Goal: Ask a question: Seek information or help from site administrators or community

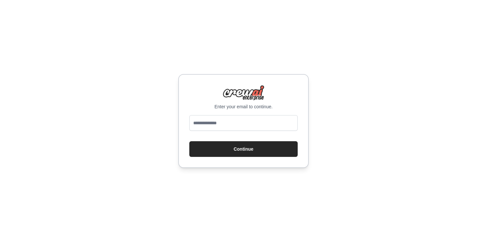
click at [243, 131] on div at bounding box center [243, 124] width 108 height 18
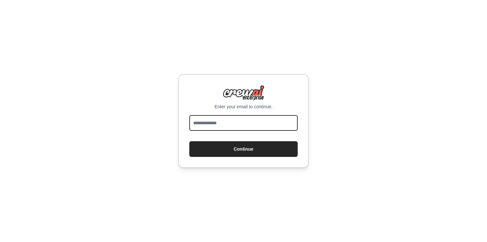
click at [245, 124] on input "email" at bounding box center [243, 123] width 108 height 16
type input "**********"
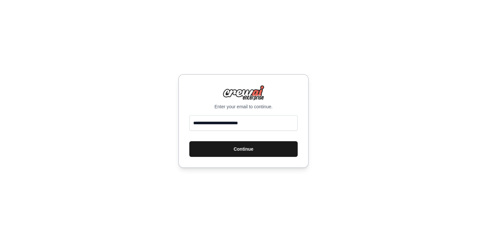
click at [215, 151] on button "Continue" at bounding box center [243, 149] width 108 height 16
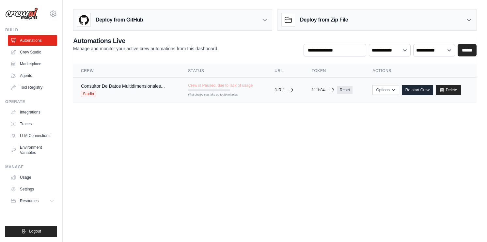
click at [98, 91] on div "Studio" at bounding box center [123, 94] width 84 height 7
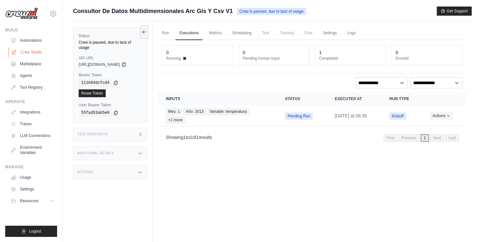
click at [22, 52] on link "Crew Studio" at bounding box center [32, 52] width 49 height 10
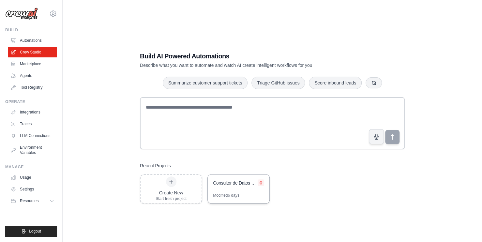
click at [261, 185] on button at bounding box center [261, 182] width 7 height 7
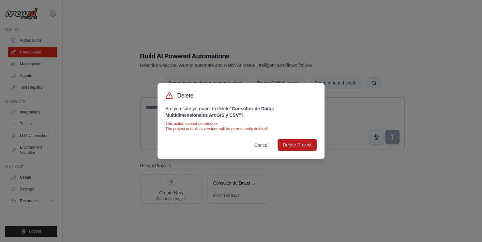
click at [297, 148] on button "Delete Project" at bounding box center [297, 145] width 39 height 12
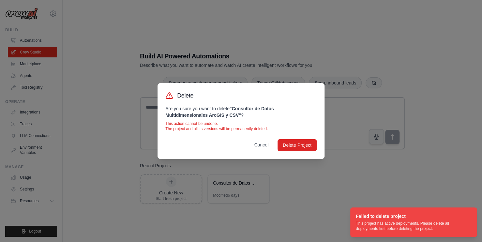
click at [260, 146] on button "Cancel" at bounding box center [261, 145] width 25 height 12
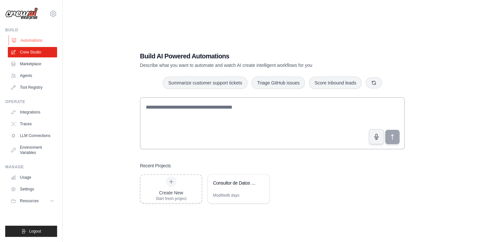
click at [41, 38] on link "Automations" at bounding box center [32, 40] width 49 height 10
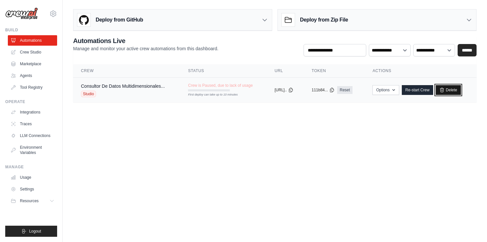
click at [455, 92] on link "Delete" at bounding box center [447, 90] width 25 height 10
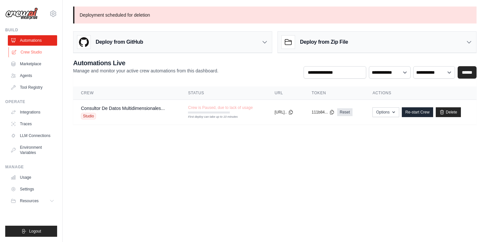
click at [20, 55] on link "Crew Studio" at bounding box center [32, 52] width 49 height 10
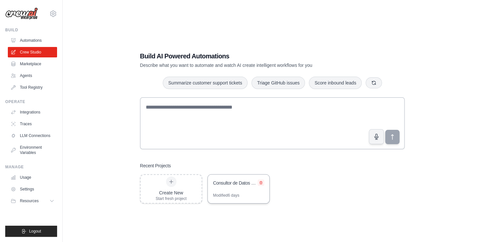
click at [258, 181] on button at bounding box center [261, 182] width 7 height 7
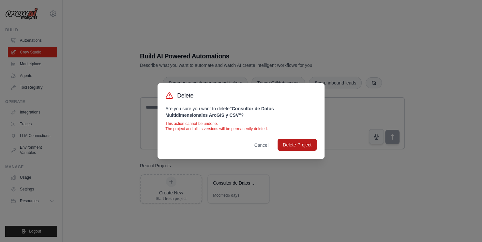
click at [290, 147] on button "Delete Project" at bounding box center [297, 145] width 39 height 12
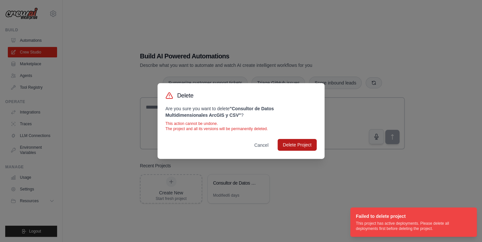
click at [290, 147] on button "Delete Project" at bounding box center [297, 145] width 39 height 12
click at [252, 144] on button "Cancel" at bounding box center [261, 145] width 25 height 12
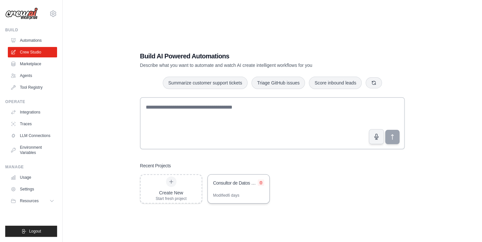
click at [262, 182] on icon at bounding box center [261, 183] width 4 height 4
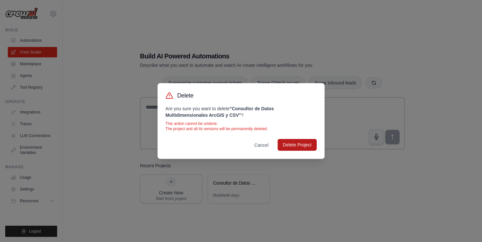
click at [295, 146] on button "Delete Project" at bounding box center [297, 145] width 39 height 12
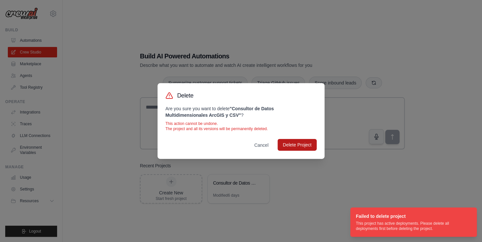
click at [295, 147] on button "Delete Project" at bounding box center [297, 145] width 39 height 12
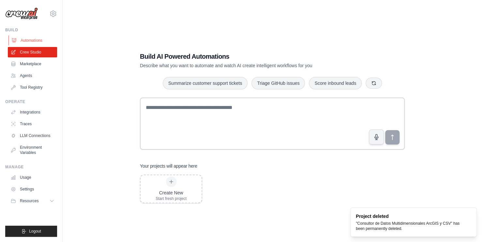
click at [40, 42] on link "Automations" at bounding box center [32, 40] width 49 height 10
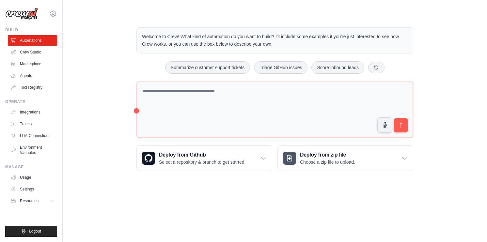
click at [436, 151] on div "Welcome to Crew! What kind of automation do you want to build? I'll include som…" at bounding box center [274, 99] width 403 height 164
click at [36, 52] on link "Crew Studio" at bounding box center [32, 52] width 49 height 10
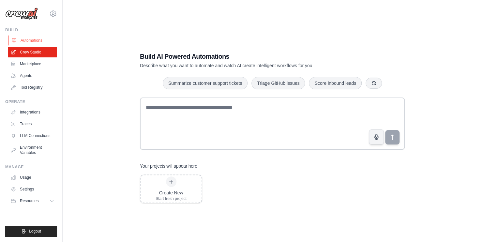
click at [32, 40] on link "Automations" at bounding box center [32, 40] width 49 height 10
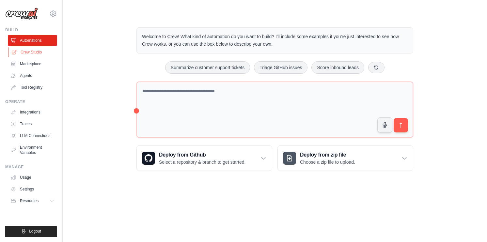
click at [36, 50] on link "Crew Studio" at bounding box center [32, 52] width 49 height 10
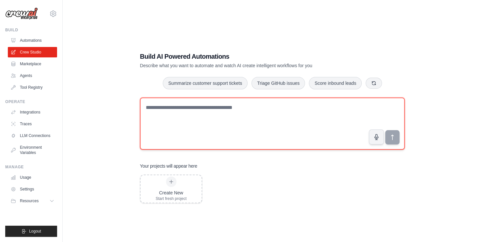
click at [179, 118] on textarea at bounding box center [272, 124] width 265 height 52
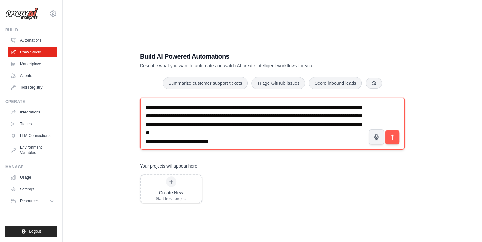
paste textarea "**********"
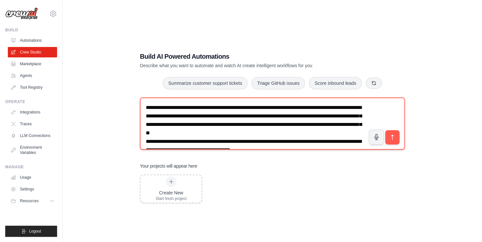
scroll to position [12, 0]
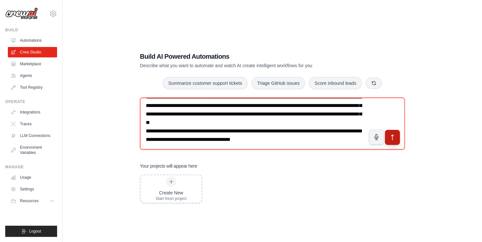
type textarea "**********"
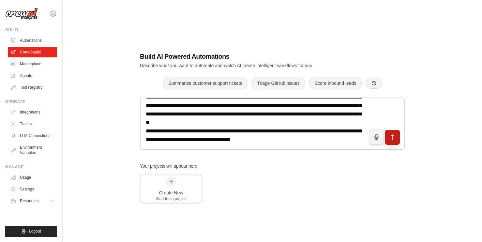
click at [393, 142] on button "submit" at bounding box center [392, 137] width 15 height 15
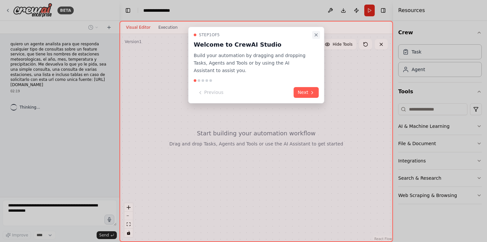
click at [313, 35] on button "Close walkthrough" at bounding box center [316, 35] width 8 height 8
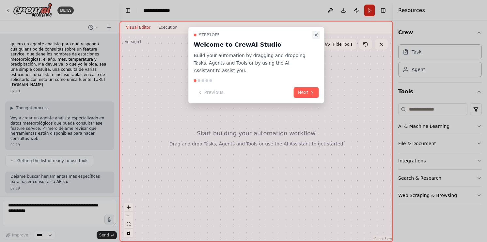
click at [316, 34] on icon "Close walkthrough" at bounding box center [315, 34] width 5 height 5
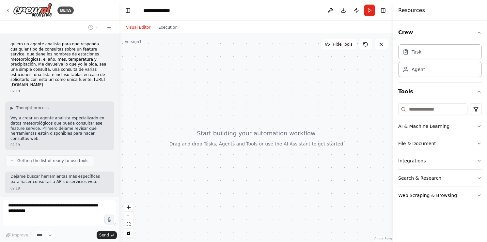
scroll to position [8, 0]
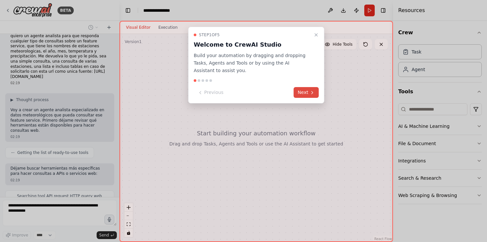
click at [295, 88] on button "Next" at bounding box center [306, 92] width 25 height 11
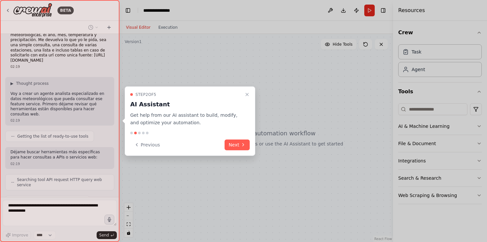
click at [295, 88] on div at bounding box center [243, 121] width 487 height 242
click at [232, 145] on button "Next" at bounding box center [236, 144] width 25 height 11
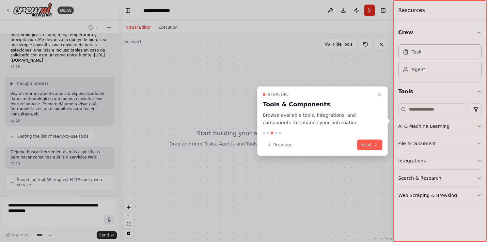
click at [361, 148] on button "Next" at bounding box center [369, 144] width 25 height 11
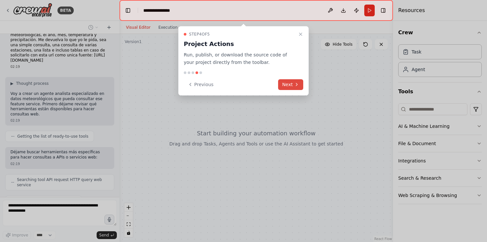
click at [281, 85] on button "Next" at bounding box center [290, 84] width 25 height 11
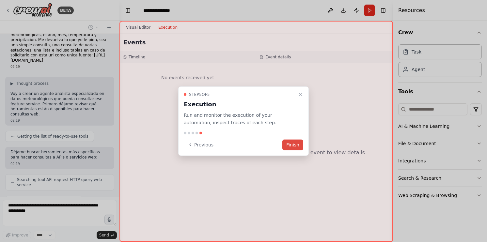
click at [296, 139] on button "Finish" at bounding box center [292, 144] width 21 height 11
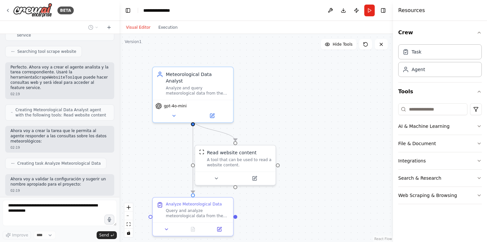
scroll to position [196, 0]
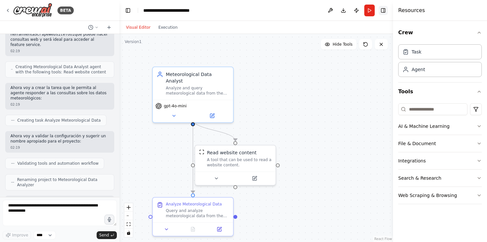
click at [386, 8] on button "Toggle Right Sidebar" at bounding box center [382, 10] width 9 height 9
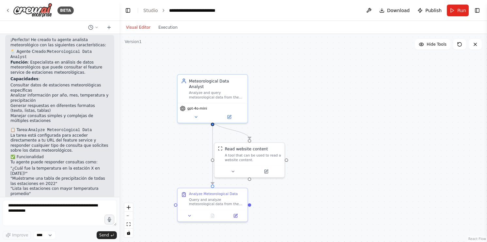
scroll to position [383, 0]
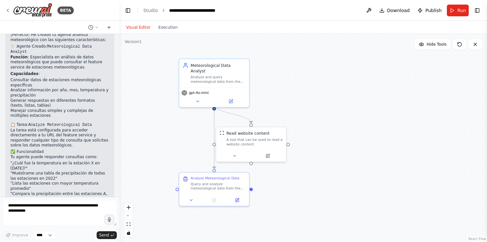
drag, startPoint x: 321, startPoint y: 130, endPoint x: 344, endPoint y: 114, distance: 28.4
click at [340, 114] on div ".deletable-edge-delete-btn { width: 20px; height: 20px; border: 0px solid #ffff…" at bounding box center [302, 138] width 367 height 208
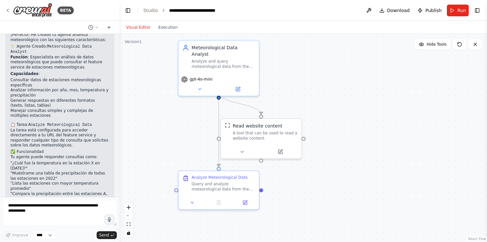
drag, startPoint x: 367, startPoint y: 157, endPoint x: 376, endPoint y: 126, distance: 32.7
click at [376, 126] on div ".deletable-edge-delete-btn { width: 20px; height: 20px; border: 0px solid #ffff…" at bounding box center [302, 138] width 367 height 208
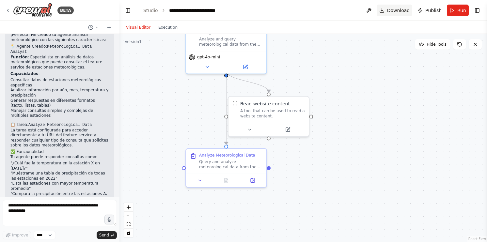
click at [398, 14] on button "Download" at bounding box center [394, 11] width 36 height 12
click at [429, 11] on span "Publish" at bounding box center [433, 10] width 16 height 7
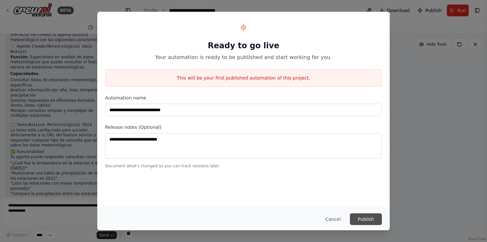
click at [367, 217] on button "Publish" at bounding box center [366, 219] width 32 height 12
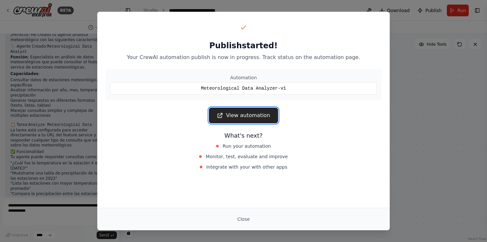
click at [243, 115] on link "View automation" at bounding box center [243, 116] width 69 height 16
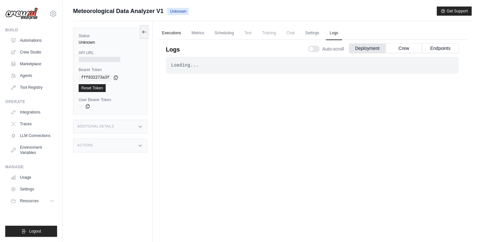
click at [166, 32] on link "Executions" at bounding box center [171, 33] width 27 height 14
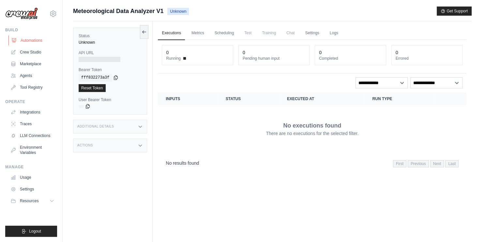
click at [35, 38] on link "Automations" at bounding box center [32, 40] width 49 height 10
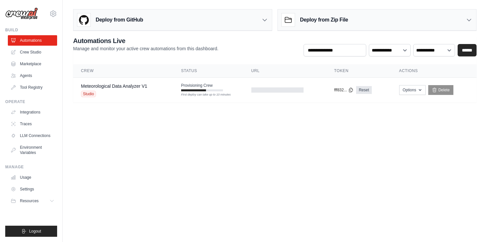
click at [260, 185] on body "tylerhenderson139@gmail.com Settings Build Automations Crew Studio" at bounding box center [243, 121] width 487 height 242
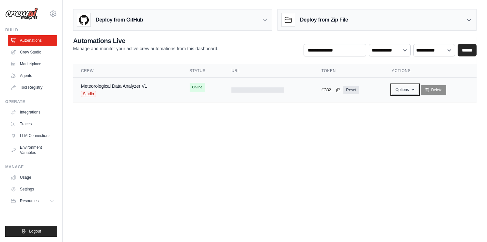
click at [413, 91] on icon "button" at bounding box center [412, 89] width 5 height 5
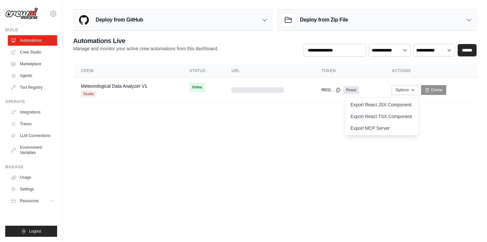
click at [450, 134] on body "tylerhenderson139@gmail.com Settings Build Automations Crew Studio" at bounding box center [243, 121] width 487 height 242
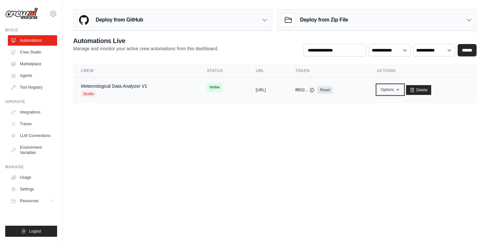
click at [400, 88] on icon "button" at bounding box center [397, 89] width 5 height 5
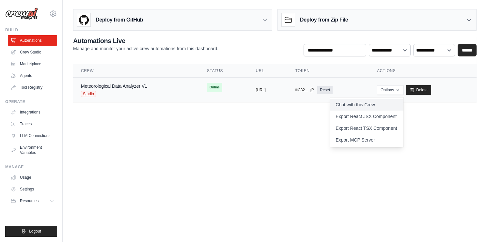
click at [384, 105] on link "Chat with this Crew" at bounding box center [366, 105] width 73 height 12
click at [40, 54] on link "Crew Studio" at bounding box center [32, 52] width 49 height 10
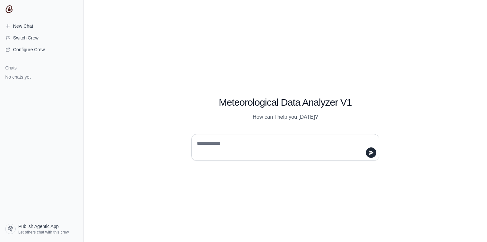
click at [241, 139] on textarea at bounding box center [282, 147] width 175 height 18
type textarea "**********"
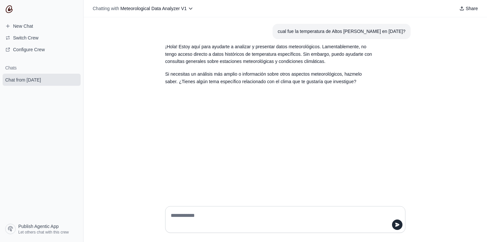
drag, startPoint x: 380, startPoint y: 29, endPoint x: 269, endPoint y: 29, distance: 111.2
click at [272, 29] on section "cual fue la temperatura de Altos [PERSON_NAME] en [DATE]?" at bounding box center [341, 31] width 138 height 15
click at [444, 55] on div "cual fue la temperatura de Altos [PERSON_NAME] en [DATE]? ¡Hola! Estoy aquí par…" at bounding box center [285, 109] width 403 height 184
drag, startPoint x: 405, startPoint y: 31, endPoint x: 269, endPoint y: 27, distance: 136.1
click at [272, 27] on section "cual fue la temperatura de Altos [PERSON_NAME] en [DATE]?" at bounding box center [341, 31] width 138 height 15
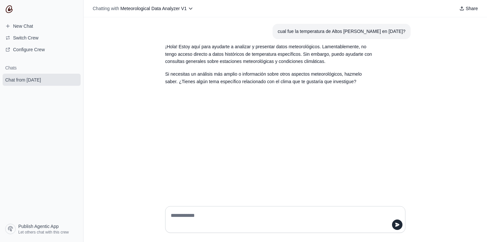
copy div "cual fue la temperatura de Altos [PERSON_NAME] en [DATE]?"
click at [217, 220] on textarea at bounding box center [283, 219] width 228 height 18
paste textarea "**********"
type textarea "**********"
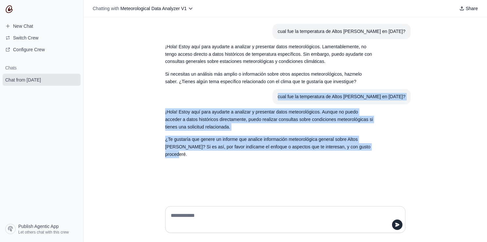
drag, startPoint x: 195, startPoint y: 162, endPoint x: 257, endPoint y: 104, distance: 84.4
click at [257, 104] on div "cual fue la temperatura de Altos [PERSON_NAME] en [DATE]? ¡Hola! Estoy aquí par…" at bounding box center [285, 93] width 251 height 138
copy div "cual fue la temperatura de Altos [PERSON_NAME] en [DATE]? ¡Hola! Estoy aquí par…"
click at [7, 11] on img at bounding box center [9, 9] width 8 height 8
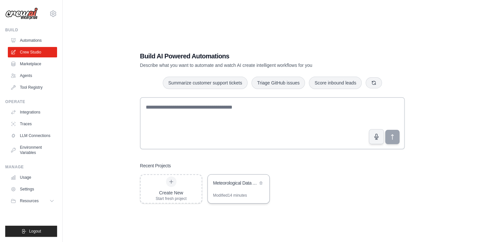
click at [237, 187] on div "Meteorological Data Analyzer" at bounding box center [235, 184] width 45 height 8
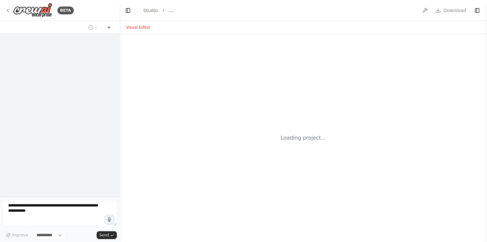
select select "****"
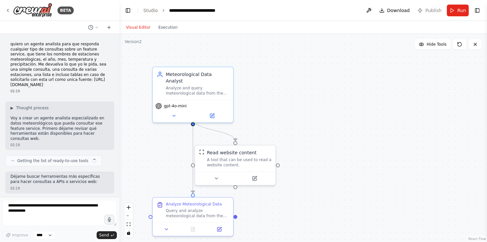
scroll to position [383, 0]
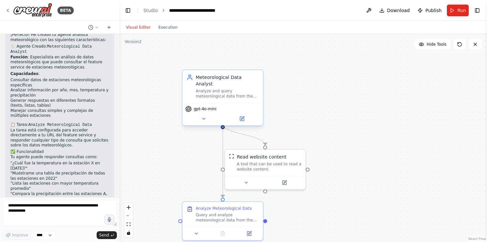
click at [207, 117] on div "gpt-4o-mini" at bounding box center [222, 114] width 80 height 23
click at [252, 115] on button at bounding box center [241, 119] width 37 height 8
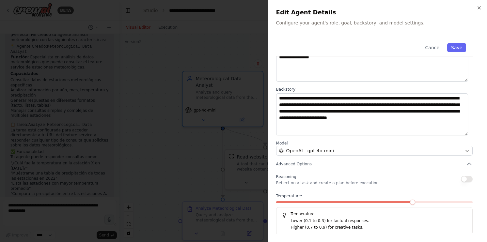
scroll to position [0, 0]
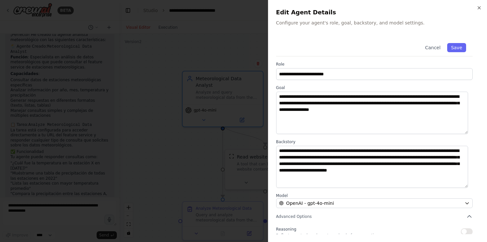
click at [228, 132] on div at bounding box center [243, 121] width 487 height 242
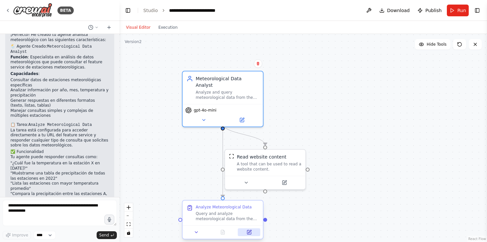
click at [247, 230] on icon at bounding box center [249, 232] width 4 height 4
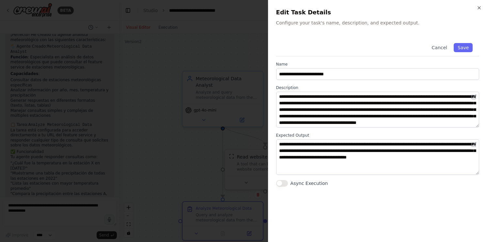
scroll to position [7, 0]
click at [191, 160] on div at bounding box center [243, 121] width 487 height 242
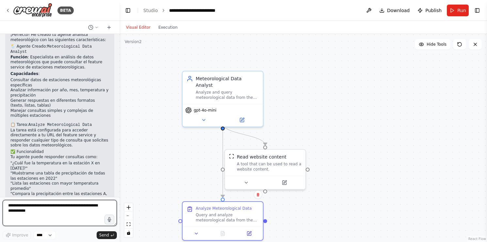
click at [56, 214] on textarea at bounding box center [60, 213] width 114 height 26
paste textarea "**********"
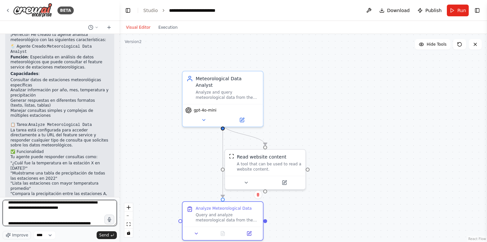
scroll to position [60, 0]
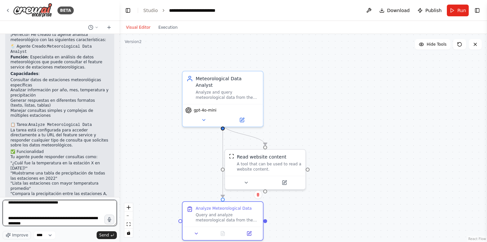
type textarea "**********"
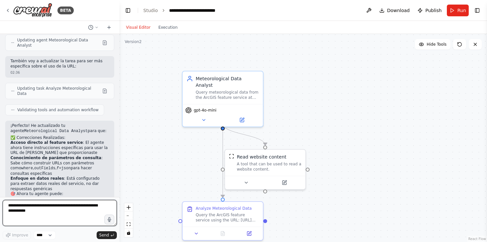
scroll to position [786, 0]
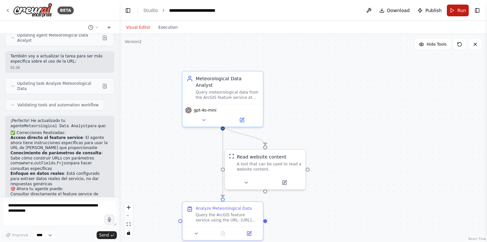
click at [463, 9] on span "Run" at bounding box center [461, 10] width 9 height 7
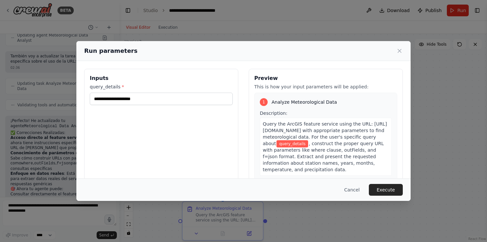
click at [167, 92] on div "query_details *" at bounding box center [161, 95] width 143 height 22
click at [161, 98] on input "query_details *" at bounding box center [161, 99] width 143 height 12
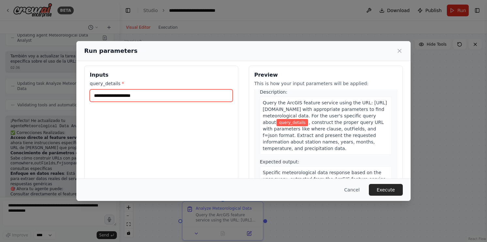
scroll to position [0, 0]
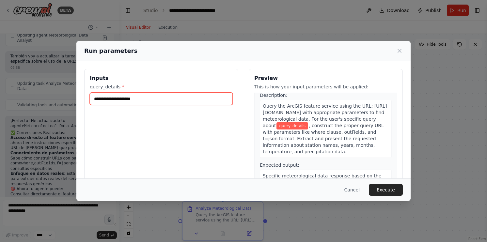
click at [171, 100] on input "query_details *" at bounding box center [161, 99] width 143 height 12
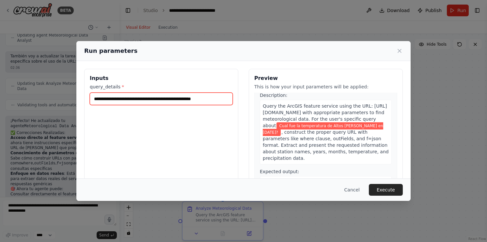
type input "**********"
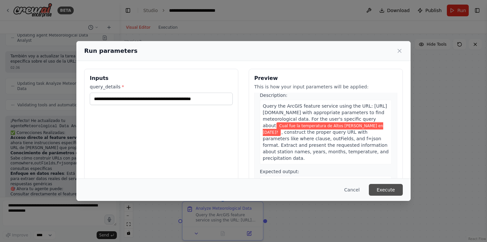
click at [381, 185] on button "Execute" at bounding box center [386, 190] width 34 height 12
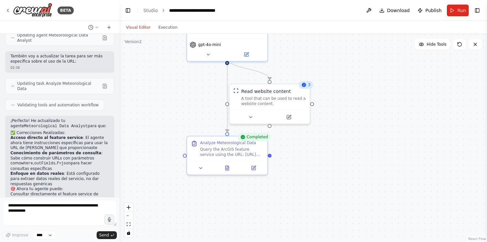
drag, startPoint x: 380, startPoint y: 148, endPoint x: 370, endPoint y: 106, distance: 43.3
click at [370, 106] on div ".deletable-edge-delete-btn { width: 20px; height: 20px; border: 0px solid #ffff…" at bounding box center [302, 138] width 367 height 208
click at [226, 170] on button at bounding box center [227, 167] width 28 height 8
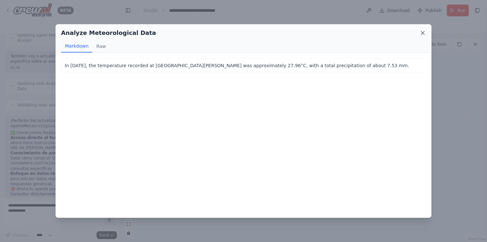
click at [421, 33] on icon at bounding box center [422, 33] width 7 height 7
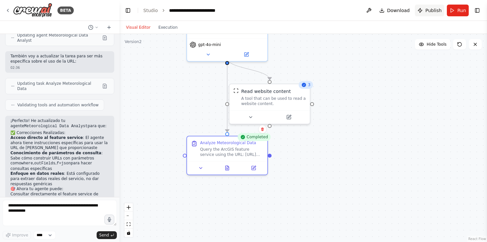
click at [427, 9] on span "Publish" at bounding box center [433, 10] width 16 height 7
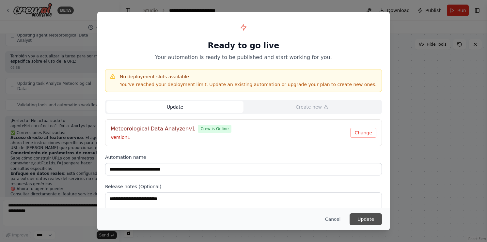
click at [363, 218] on button "Update" at bounding box center [365, 219] width 32 height 12
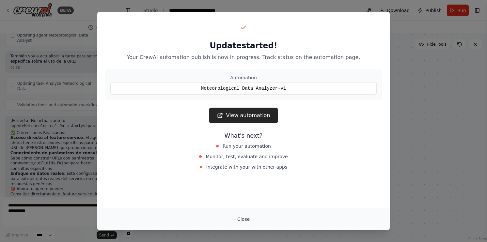
click at [249, 219] on button "Close" at bounding box center [243, 219] width 23 height 12
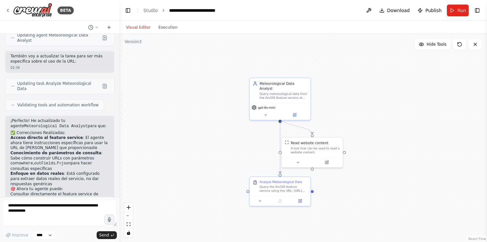
drag, startPoint x: 324, startPoint y: 74, endPoint x: 357, endPoint y: 122, distance: 58.2
click at [357, 122] on div ".deletable-edge-delete-btn { width: 20px; height: 20px; border: 0px solid #ffff…" at bounding box center [302, 138] width 367 height 208
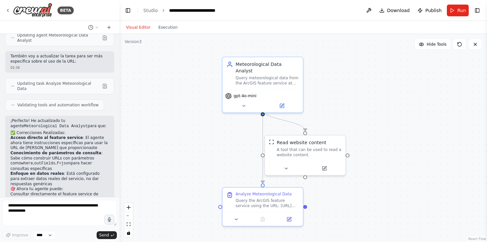
drag, startPoint x: 327, startPoint y: 92, endPoint x: 358, endPoint y: 94, distance: 31.1
click at [358, 94] on div ".deletable-edge-delete-btn { width: 20px; height: 20px; border: 0px solid #ffff…" at bounding box center [302, 138] width 367 height 208
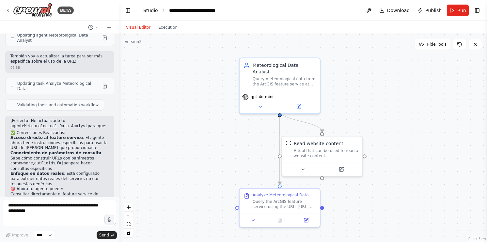
click at [152, 10] on link "Studio" at bounding box center [150, 10] width 15 height 5
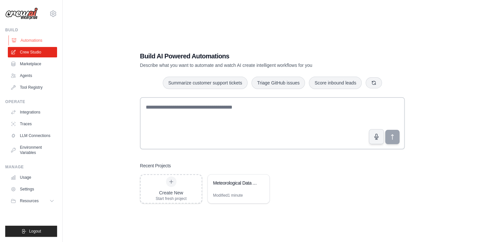
click at [21, 39] on link "Automations" at bounding box center [32, 40] width 49 height 10
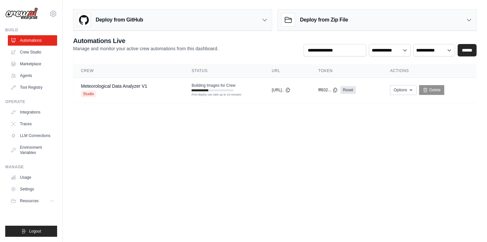
click at [388, 177] on body "tylerhenderson139@gmail.com Settings Build Automations Crew Studio" at bounding box center [243, 121] width 487 height 242
click at [143, 142] on body "tylerhenderson139@gmail.com Settings Build Automations Crew Studio" at bounding box center [243, 121] width 487 height 242
click at [51, 200] on icon at bounding box center [52, 201] width 3 height 2
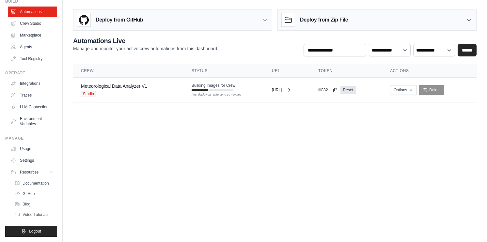
scroll to position [39, 0]
click at [50, 170] on icon at bounding box center [52, 172] width 5 height 5
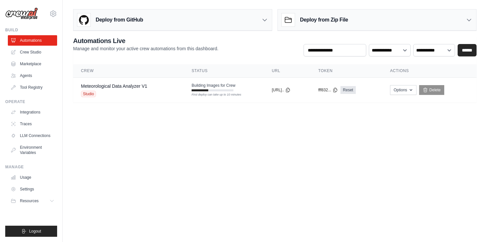
click at [189, 220] on body "tylerhenderson139@gmail.com Settings Build Automations Crew Studio" at bounding box center [243, 121] width 487 height 242
click at [52, 203] on icon at bounding box center [52, 200] width 5 height 5
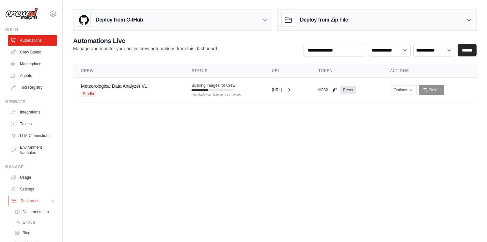
click at [50, 204] on icon at bounding box center [52, 200] width 5 height 5
click at [51, 200] on icon at bounding box center [52, 200] width 5 height 5
click at [50, 204] on icon at bounding box center [52, 200] width 5 height 5
click at [50, 202] on icon at bounding box center [52, 200] width 5 height 5
click at [51, 205] on button "Resources" at bounding box center [32, 201] width 49 height 10
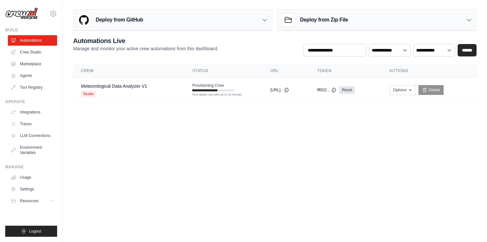
click at [79, 205] on body "tylerhenderson139@gmail.com Settings Build Automations Crew Studio" at bounding box center [243, 121] width 487 height 242
click at [58, 203] on div "tylerhenderson139@gmail.com Settings Build Automations Crew Studio Marketplace" at bounding box center [31, 121] width 63 height 242
click at [61, 200] on div "tylerhenderson139@gmail.com Settings Build Automations Crew Studio Marketplace" at bounding box center [31, 121] width 63 height 242
drag, startPoint x: 61, startPoint y: 199, endPoint x: 61, endPoint y: 194, distance: 4.9
click at [61, 195] on div "tylerhenderson139@gmail.com Settings Build Automations Crew Studio Marketplace" at bounding box center [31, 121] width 63 height 242
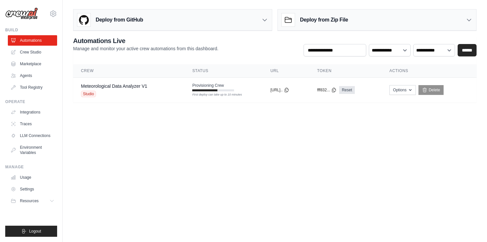
click at [286, 134] on body "tylerhenderson139@gmail.com Settings Build Automations Crew Studio" at bounding box center [243, 121] width 487 height 242
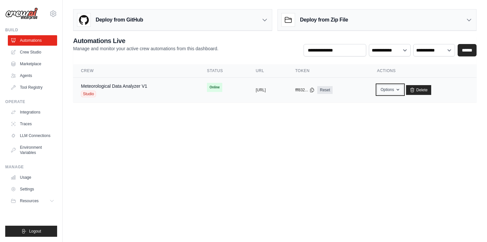
click at [400, 90] on icon "button" at bounding box center [397, 89] width 5 height 5
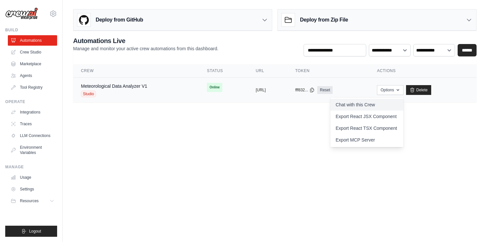
click at [403, 103] on link "Chat with this Crew" at bounding box center [366, 105] width 73 height 12
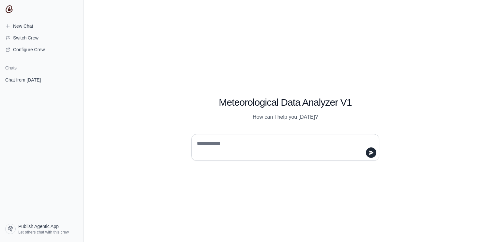
click at [248, 147] on textarea at bounding box center [282, 147] width 175 height 18
type textarea "**********"
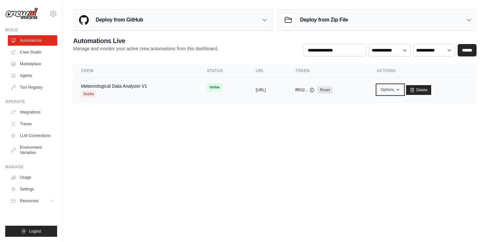
click at [400, 91] on icon "button" at bounding box center [397, 89] width 5 height 5
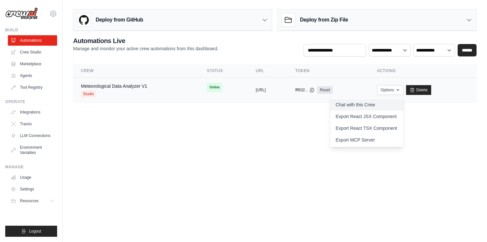
click at [403, 104] on link "Chat with this Crew" at bounding box center [366, 105] width 73 height 12
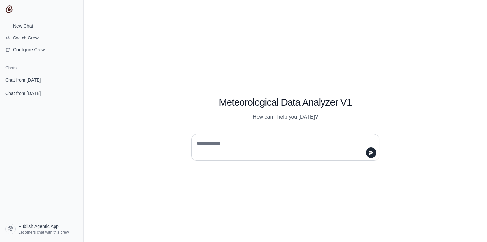
click at [242, 143] on textarea at bounding box center [282, 147] width 175 height 18
type textarea "**********"
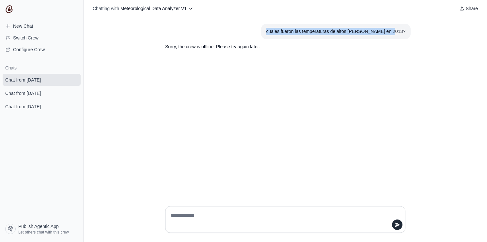
drag, startPoint x: 408, startPoint y: 32, endPoint x: 273, endPoint y: 33, distance: 135.4
click at [273, 33] on section "cuales fueron las temperaturas de altos [PERSON_NAME] en 2013?" at bounding box center [335, 31] width 149 height 15
copy div "cuales fueron las temperaturas de altos [PERSON_NAME] en 2013?"
click at [37, 26] on span "New Chat" at bounding box center [19, 26] width 38 height 7
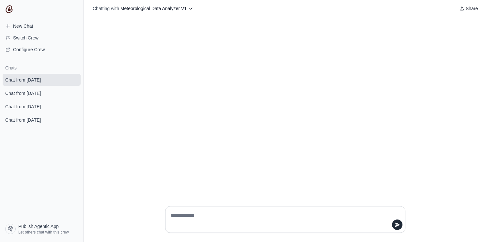
click at [231, 214] on textarea at bounding box center [283, 219] width 228 height 18
type textarea "**********"
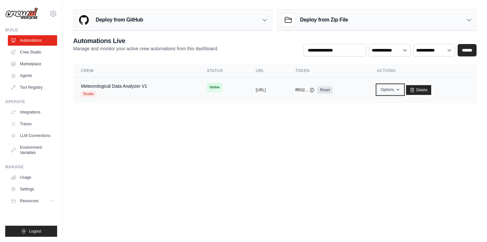
click at [403, 92] on button "Options" at bounding box center [390, 90] width 26 height 10
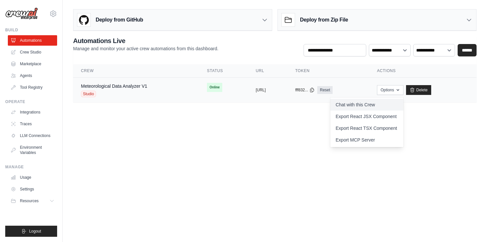
click at [394, 102] on link "Chat with this Crew" at bounding box center [366, 105] width 73 height 12
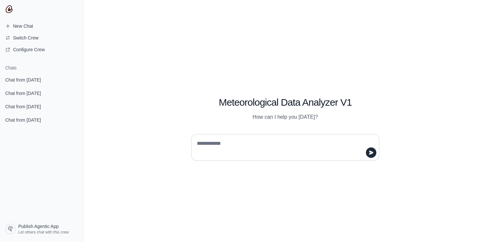
click at [227, 150] on textarea at bounding box center [282, 147] width 175 height 18
type textarea "**********"
